Goal: Communication & Community: Answer question/provide support

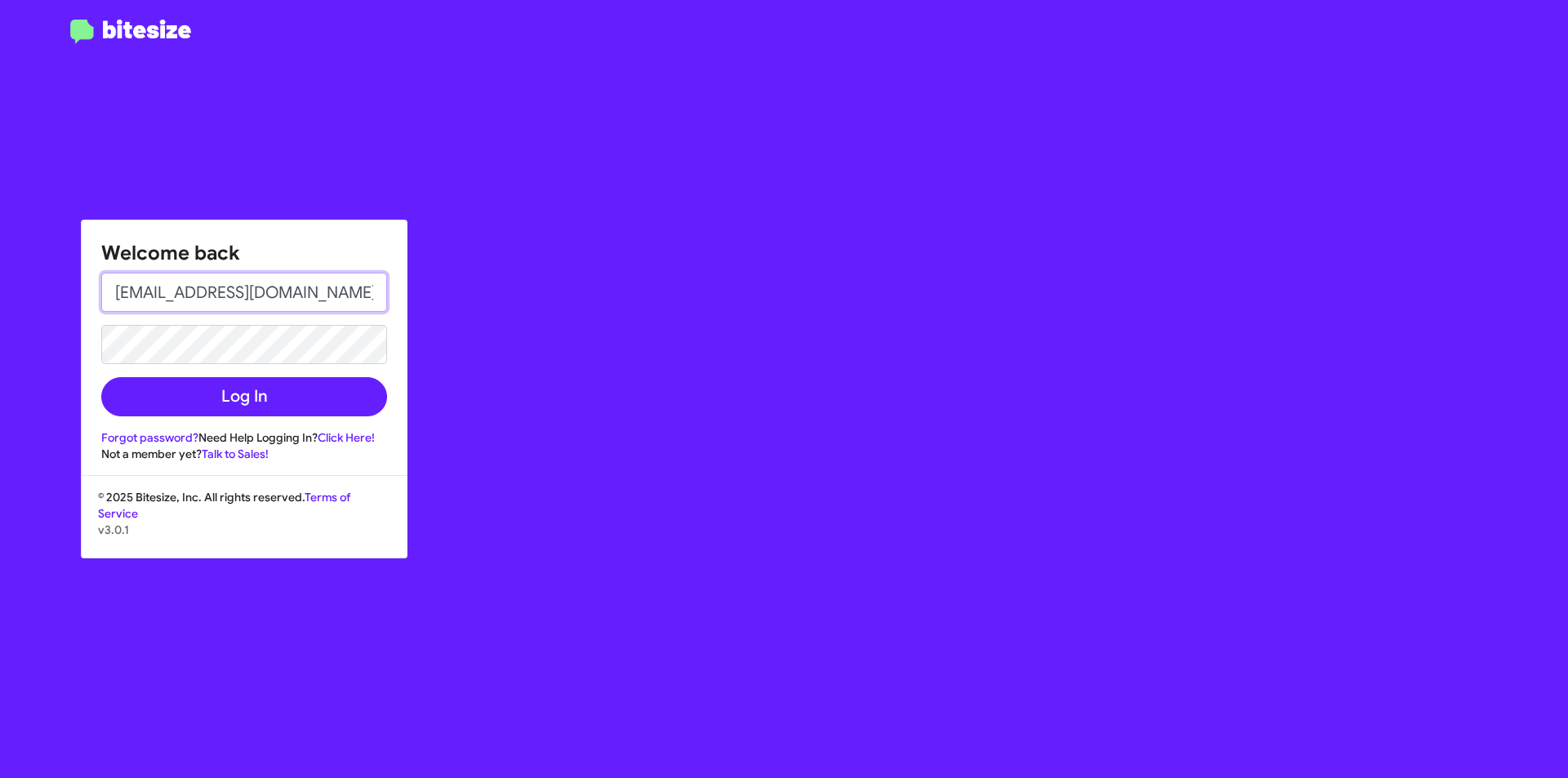
click at [209, 289] on input "[EMAIL_ADDRESS][DOMAIN_NAME]" at bounding box center [244, 292] width 286 height 39
type input "[EMAIL_ADDRESS][DOMAIN_NAME]"
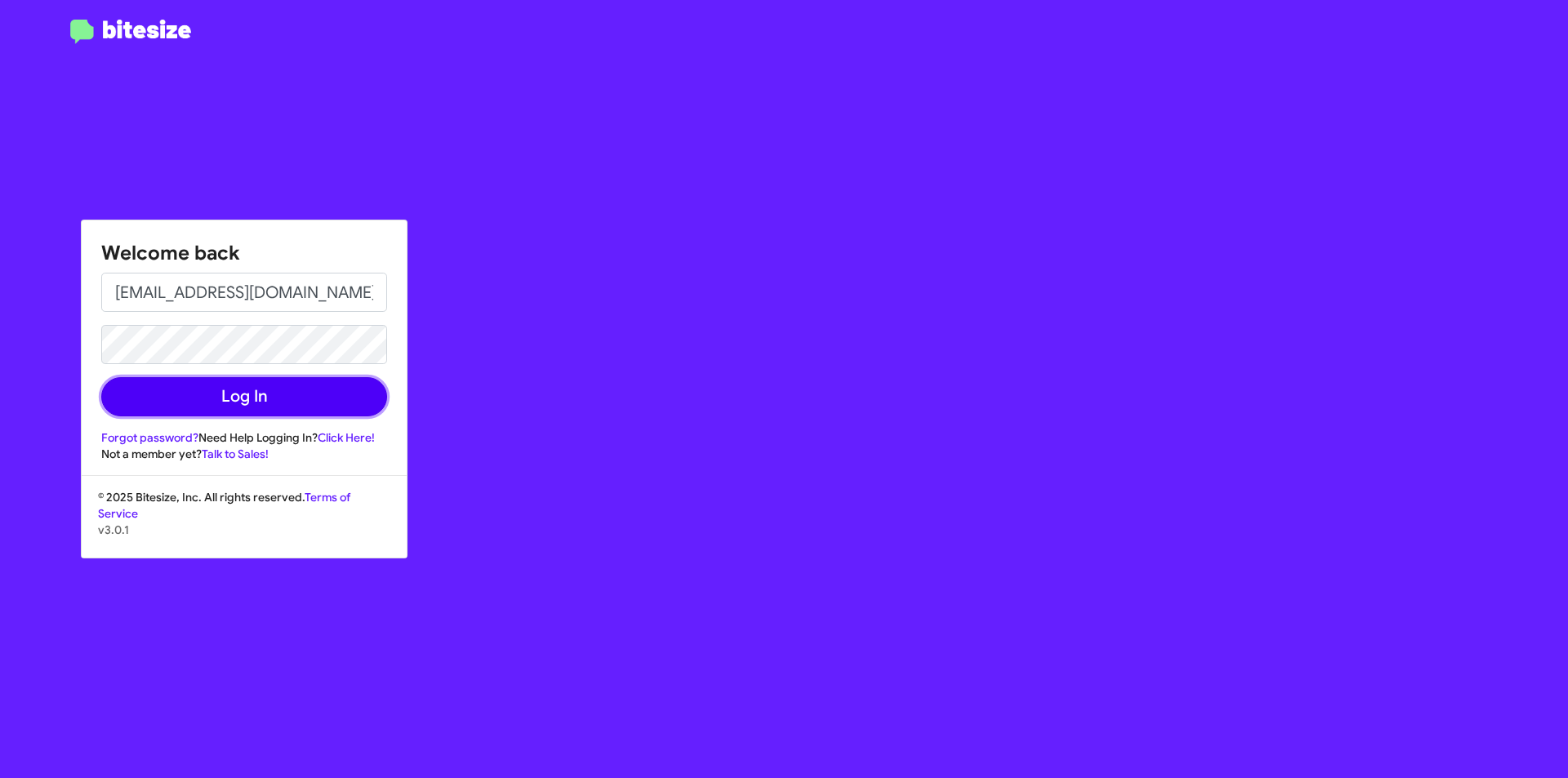
click at [220, 392] on button "Log In" at bounding box center [244, 396] width 286 height 39
click at [222, 397] on button "Log In" at bounding box center [244, 396] width 286 height 39
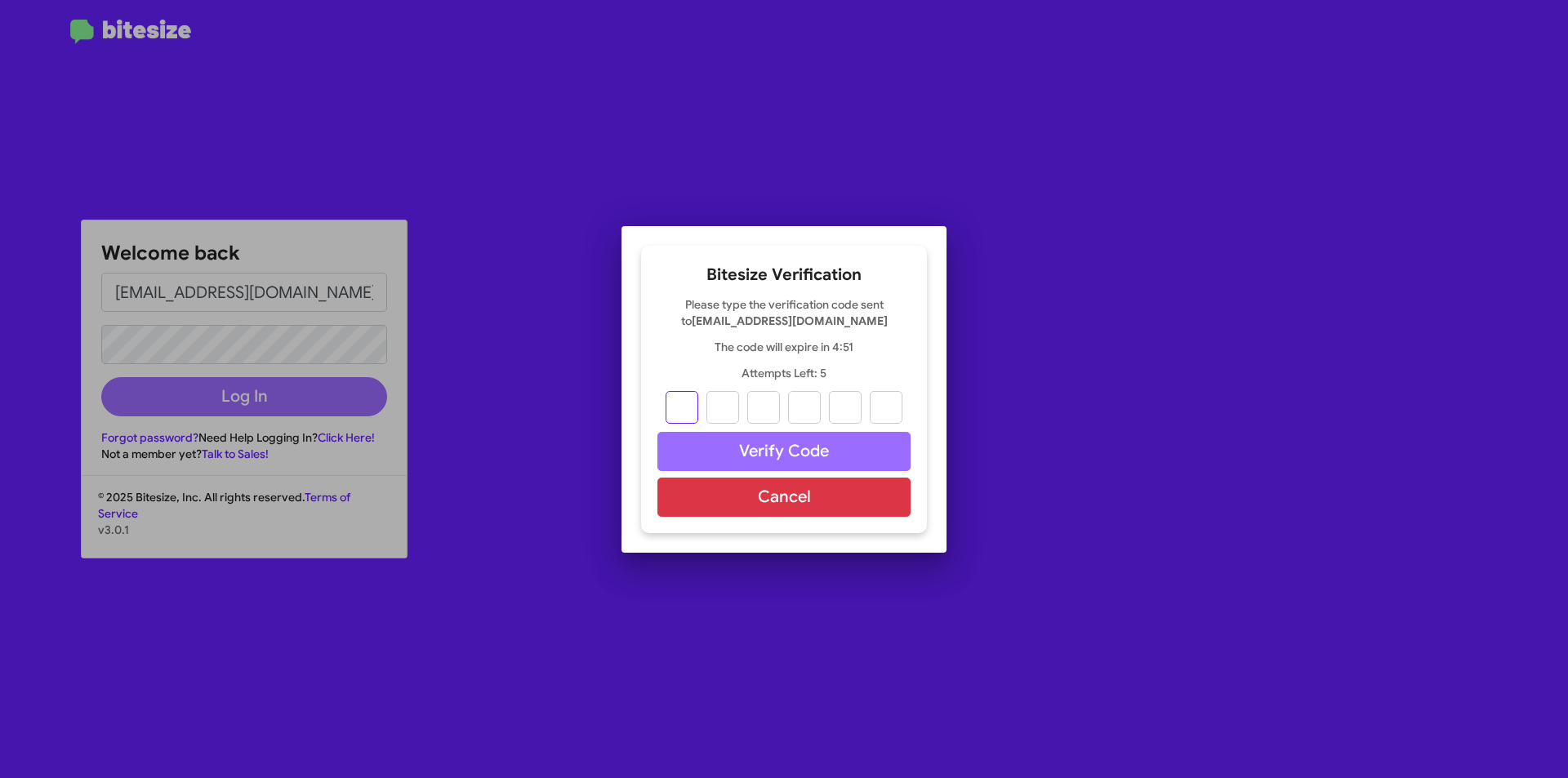
type input "3"
type input "6"
type input "7"
type input "0"
type input "1"
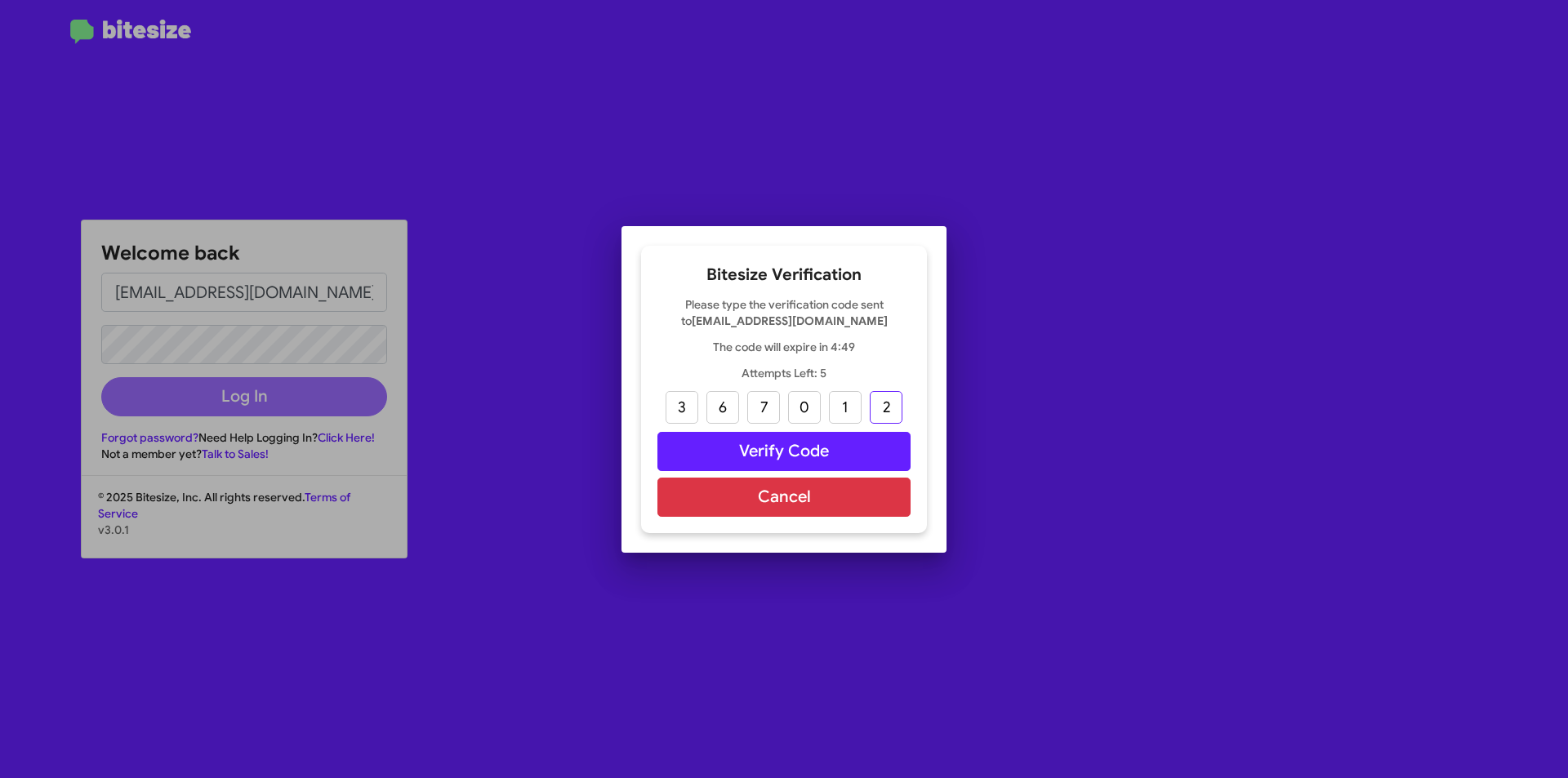
type input "2"
click at [739, 454] on button "Verify Code" at bounding box center [784, 452] width 254 height 39
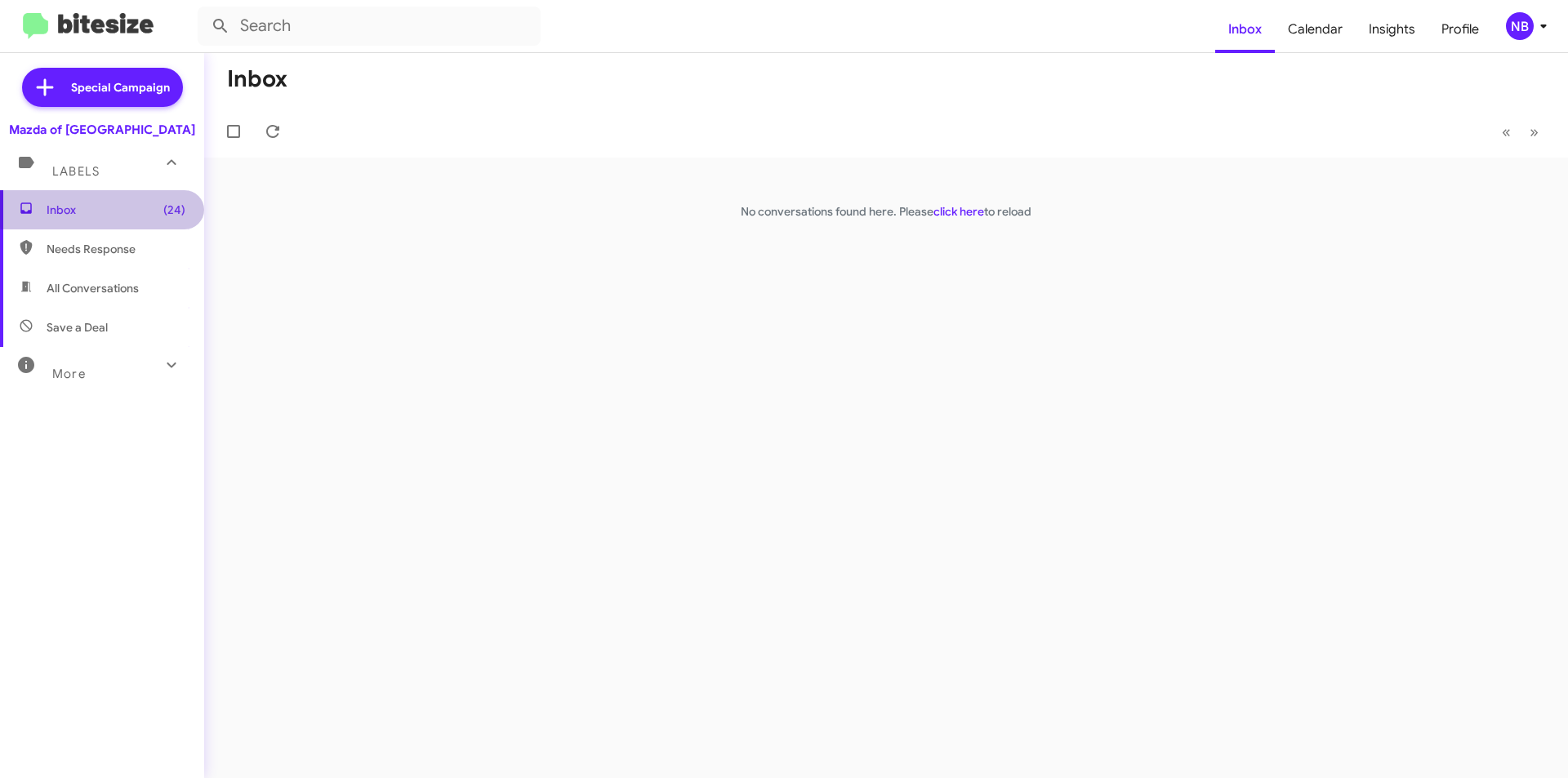
click at [105, 209] on span "Inbox (24)" at bounding box center [116, 210] width 139 height 17
click at [59, 217] on span "Inbox (24)" at bounding box center [116, 210] width 139 height 17
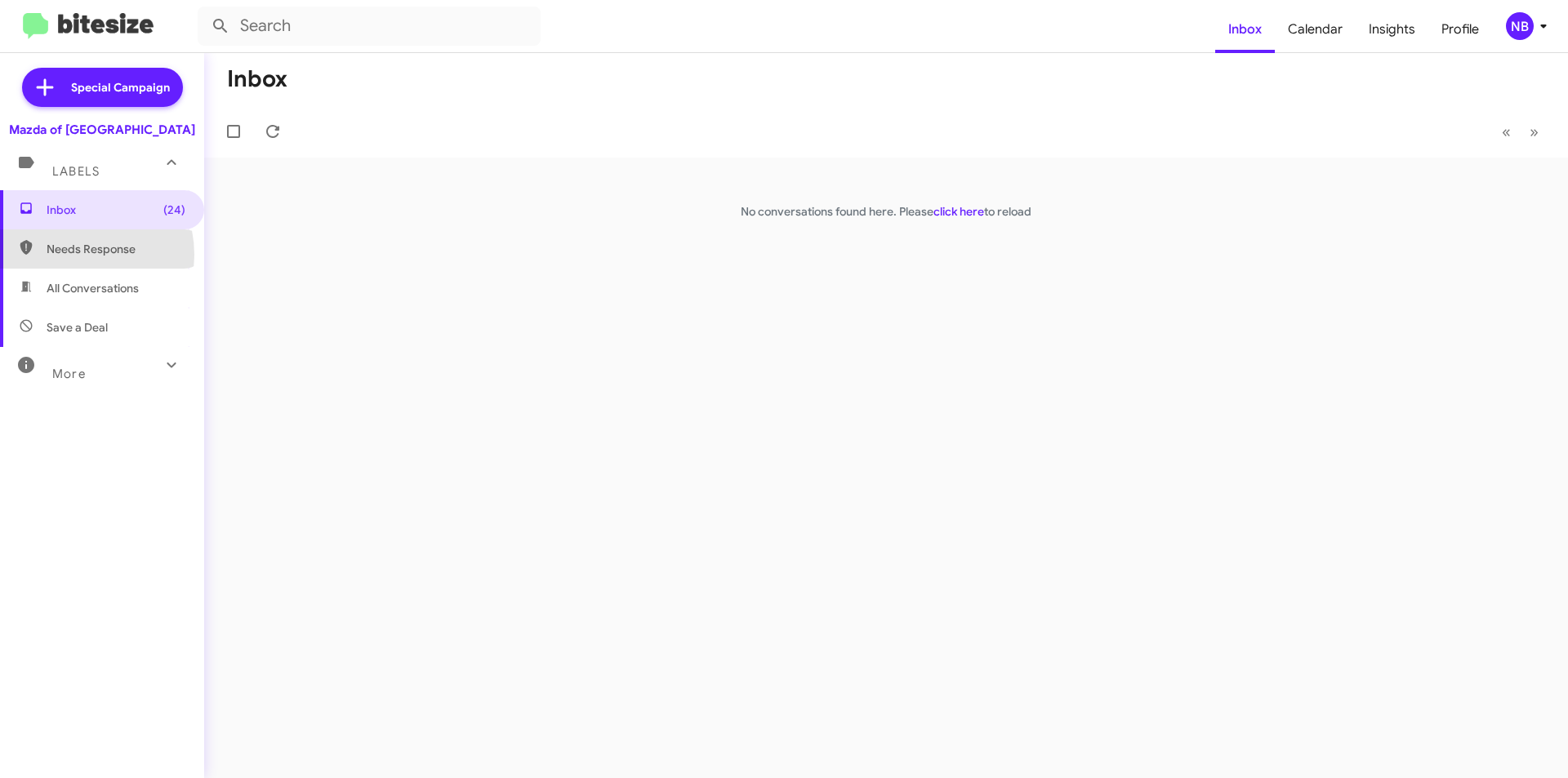
click at [71, 254] on span "Needs Response" at bounding box center [116, 249] width 139 height 17
type input "in:needs-response"
